Goal: Task Accomplishment & Management: Manage account settings

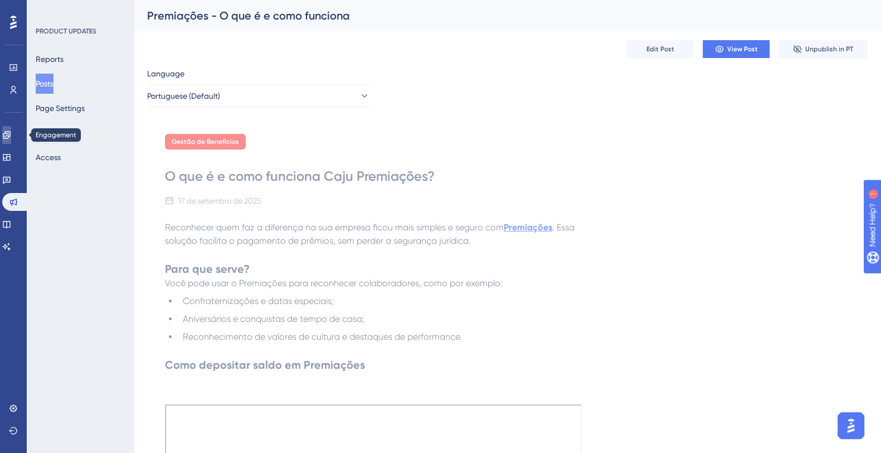
click at [11, 138] on icon at bounding box center [6, 134] width 9 height 9
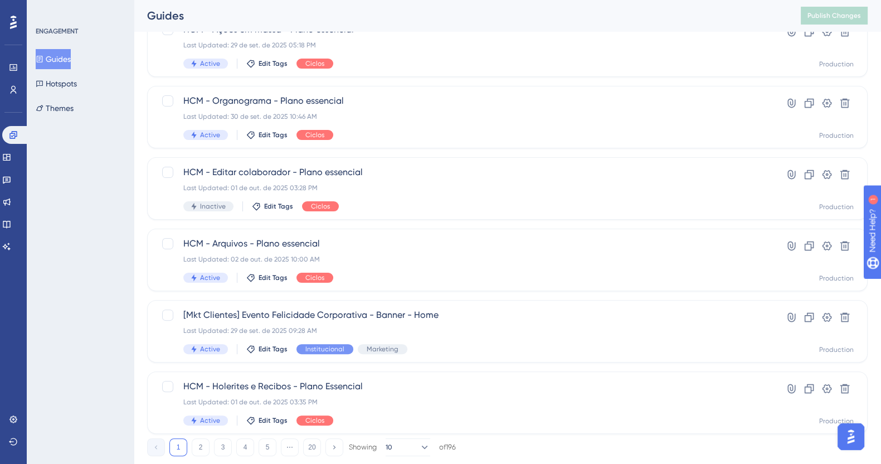
scroll to position [401, 0]
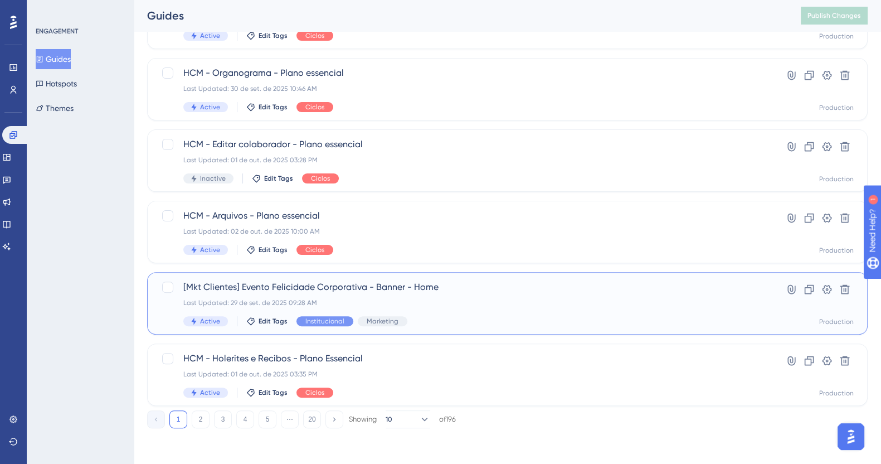
click at [210, 320] on span "Active" at bounding box center [210, 321] width 20 height 9
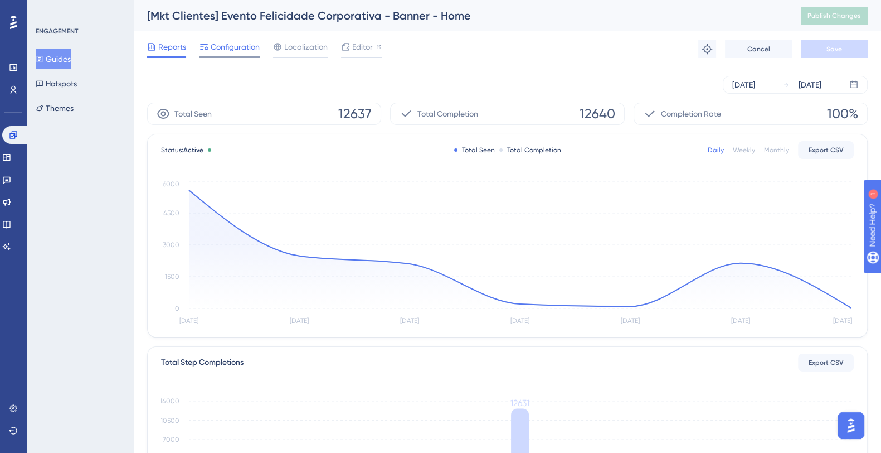
click at [225, 40] on span "Configuration" at bounding box center [235, 46] width 49 height 13
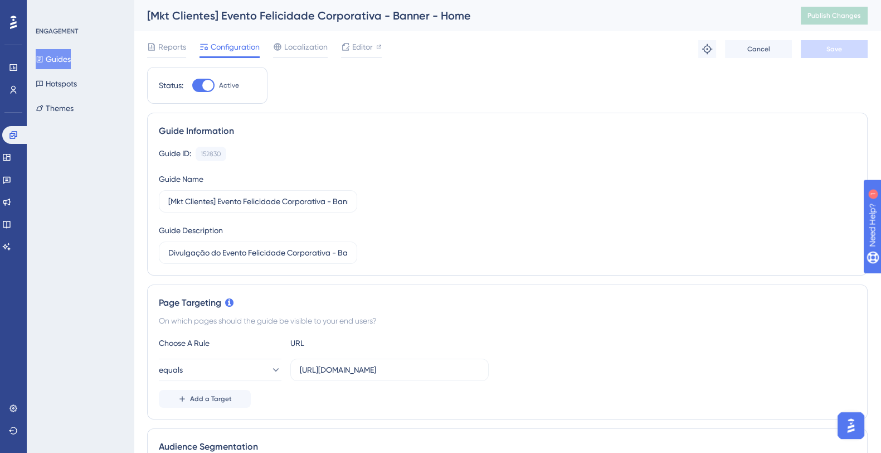
click at [198, 76] on div "Status: Active" at bounding box center [207, 85] width 120 height 37
click at [209, 81] on div at bounding box center [207, 85] width 11 height 11
click at [192, 85] on input "Active" at bounding box center [192, 85] width 1 height 1
checkbox input "false"
click at [830, 50] on span "Save" at bounding box center [835, 49] width 16 height 9
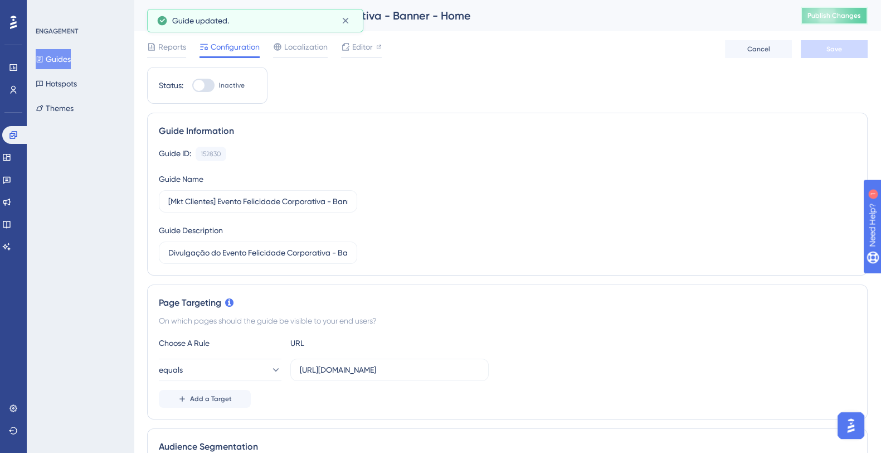
click at [846, 10] on button "Publish Changes" at bounding box center [834, 16] width 67 height 18
